Goal: Information Seeking & Learning: Find contact information

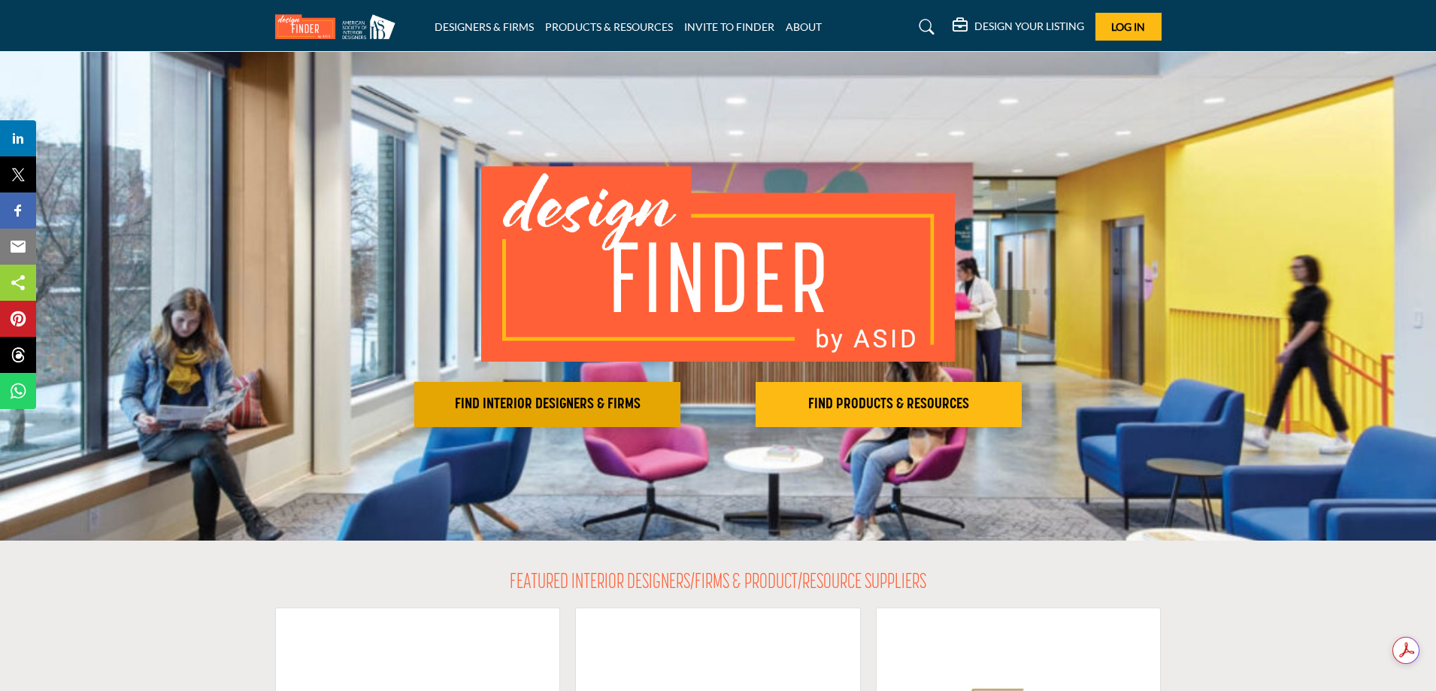
click at [528, 403] on h2 "FIND INTERIOR DESIGNERS & FIRMS" at bounding box center [547, 404] width 257 height 18
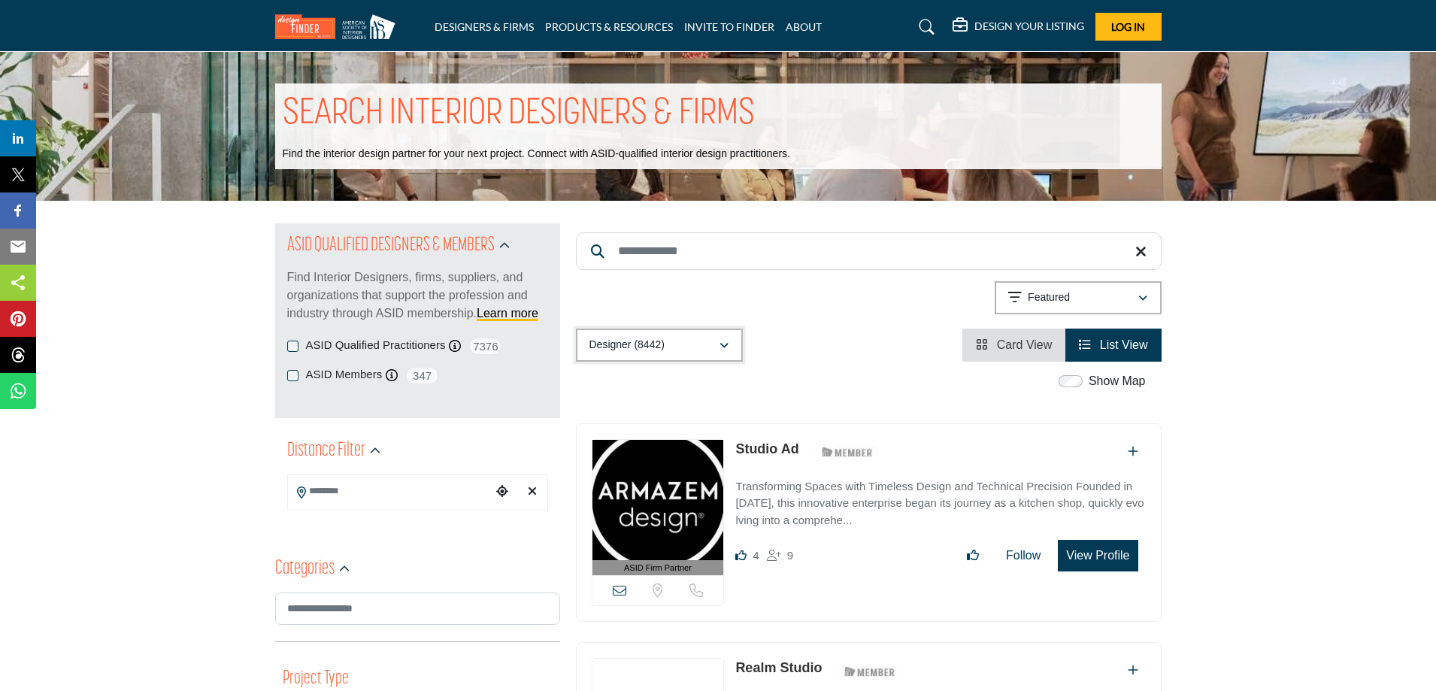
click at [730, 349] on button "Designer (8442)" at bounding box center [659, 344] width 167 height 33
click at [785, 334] on div "Designer (8442) All (8730) Designer (8442) Products (3) Projects (288)" at bounding box center [869, 344] width 586 height 33
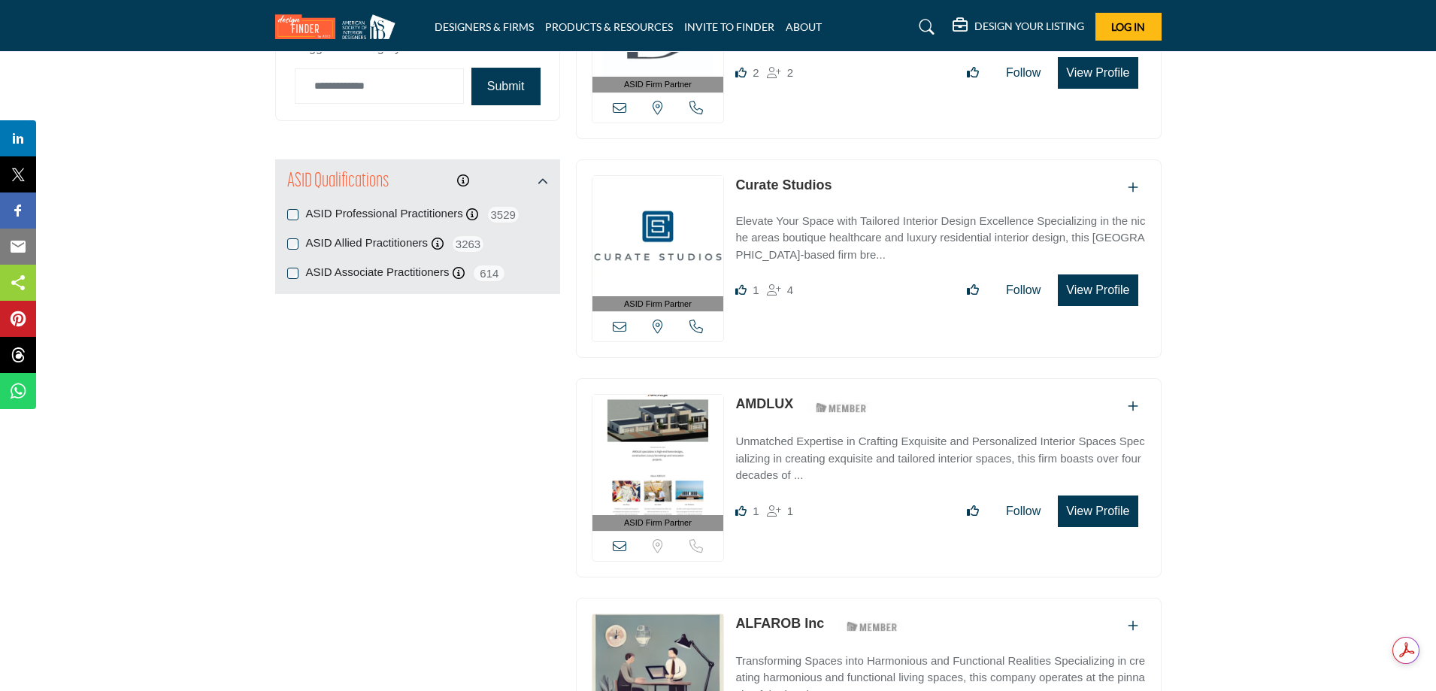
click at [1105, 510] on button "View Profile" at bounding box center [1098, 511] width 80 height 32
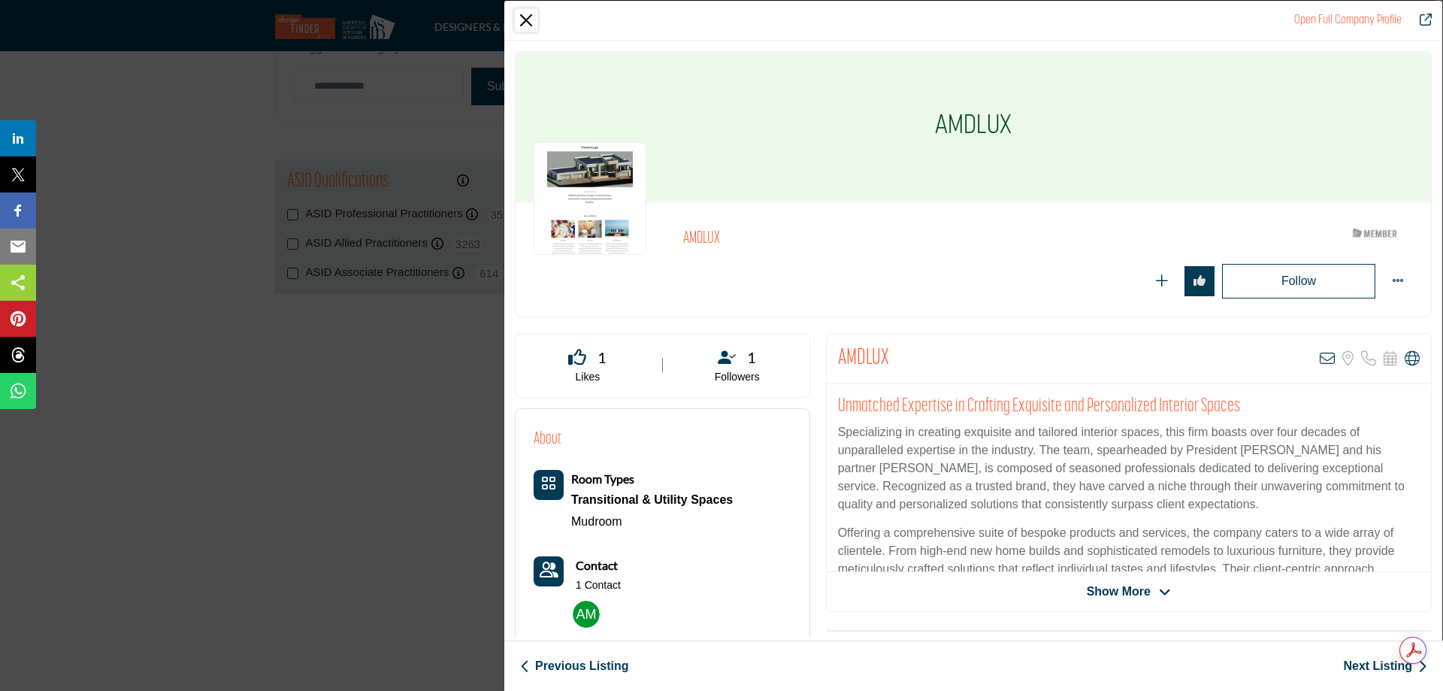
click at [522, 23] on button "Close" at bounding box center [526, 20] width 23 height 23
